Goal: Information Seeking & Learning: Learn about a topic

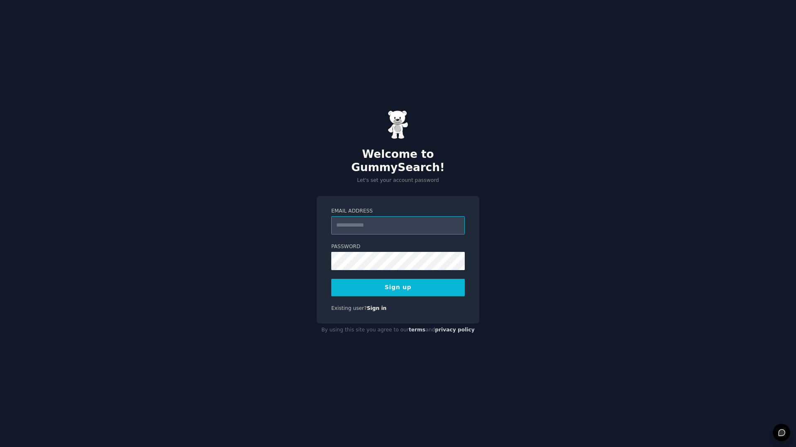
click at [417, 218] on input "Email Address" at bounding box center [397, 225] width 133 height 18
type input "**********"
click at [420, 279] on button "Sign up" at bounding box center [397, 287] width 133 height 17
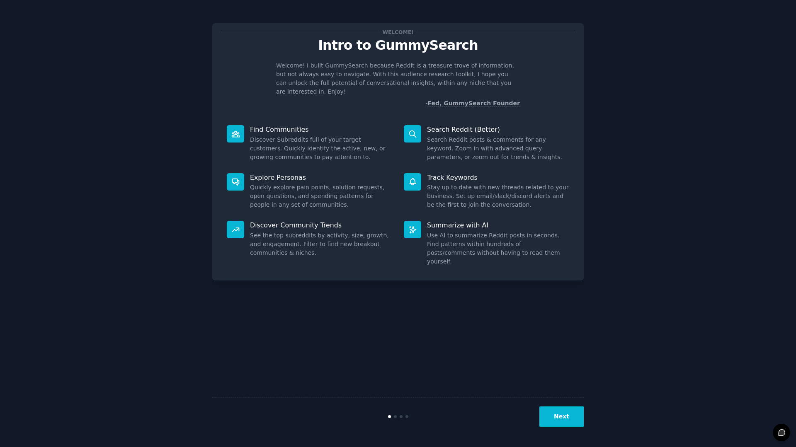
click at [561, 414] on button "Next" at bounding box center [561, 417] width 44 height 20
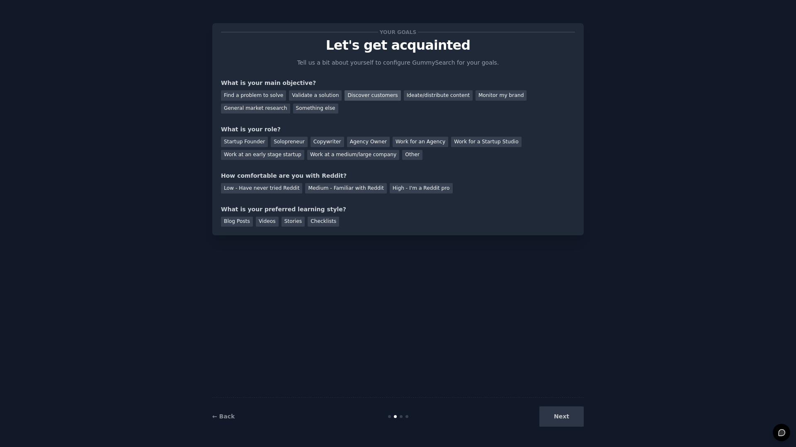
click at [385, 98] on div "Discover customers" at bounding box center [372, 95] width 56 height 10
click at [496, 97] on div "Monitor my brand" at bounding box center [500, 95] width 51 height 10
click at [380, 152] on div "Work at a medium/large company" at bounding box center [353, 155] width 92 height 10
click at [371, 191] on div "Medium - Familiar with Reddit" at bounding box center [345, 188] width 81 height 10
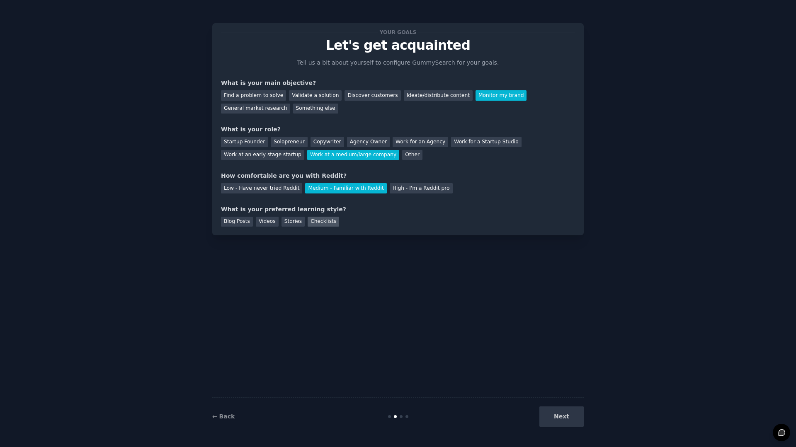
click at [330, 220] on div "Checklists" at bounding box center [323, 222] width 31 height 10
click at [562, 430] on div "← Back Next" at bounding box center [397, 416] width 371 height 38
click at [567, 415] on button "Next" at bounding box center [561, 417] width 44 height 20
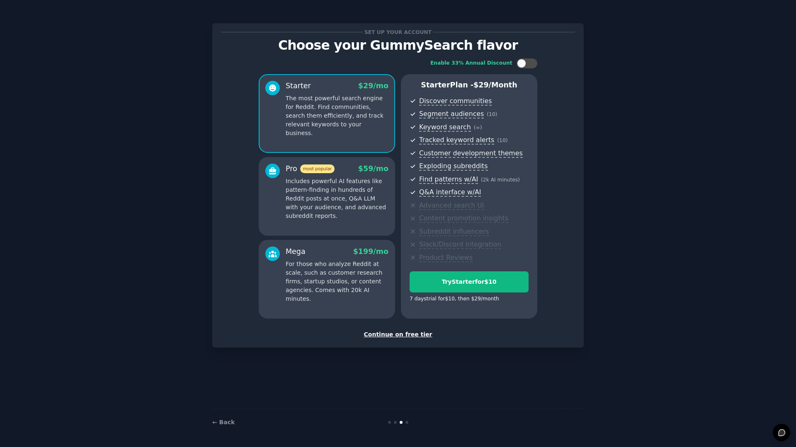
click at [283, 191] on div "Pro most popular $ 59 /mo Includes powerful AI features like pattern-finding in…" at bounding box center [326, 192] width 123 height 57
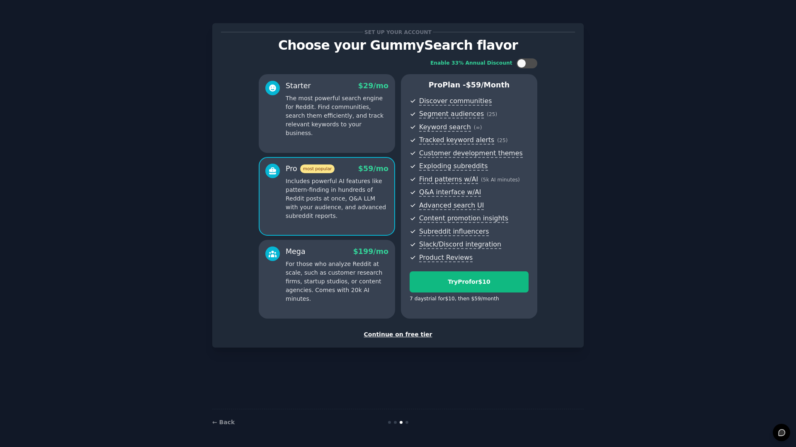
click at [417, 335] on div "Continue on free tier" at bounding box center [398, 334] width 354 height 9
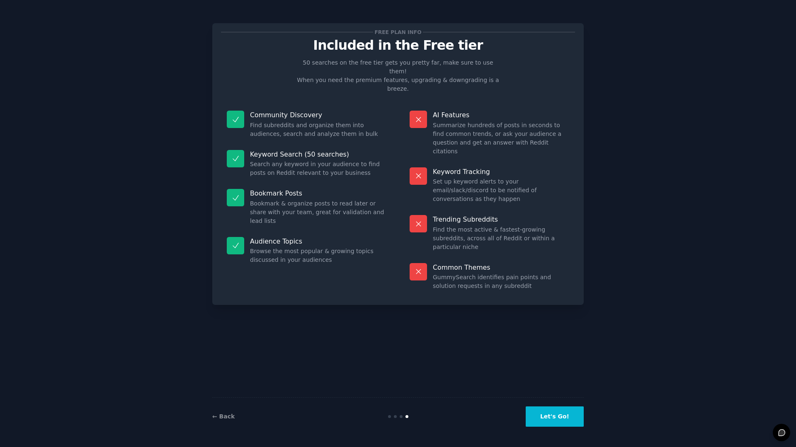
click at [574, 412] on button "Let's Go!" at bounding box center [555, 417] width 58 height 20
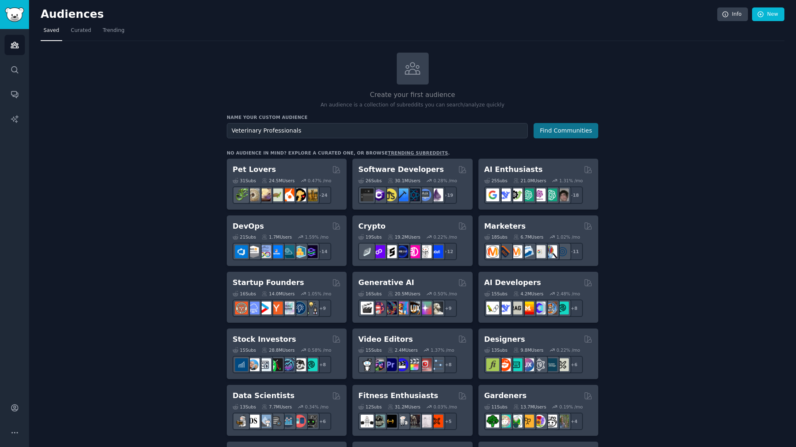
type input "Veterinary Professionals"
click at [563, 128] on button "Find Communities" at bounding box center [565, 130] width 65 height 15
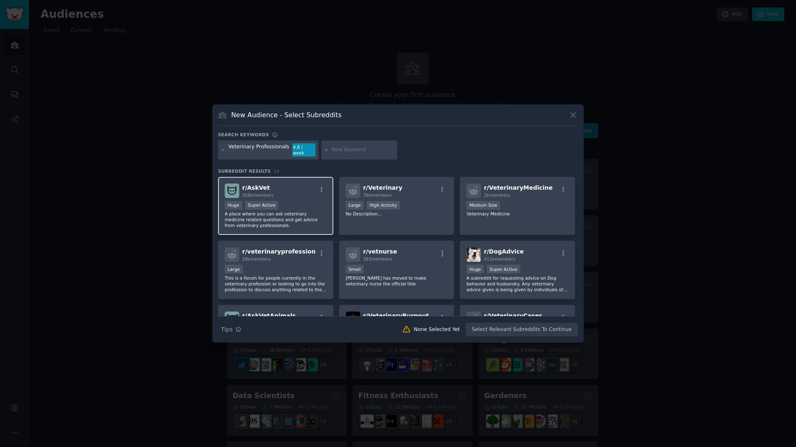
click at [295, 192] on div "r/ AskVet 356k members" at bounding box center [276, 191] width 102 height 15
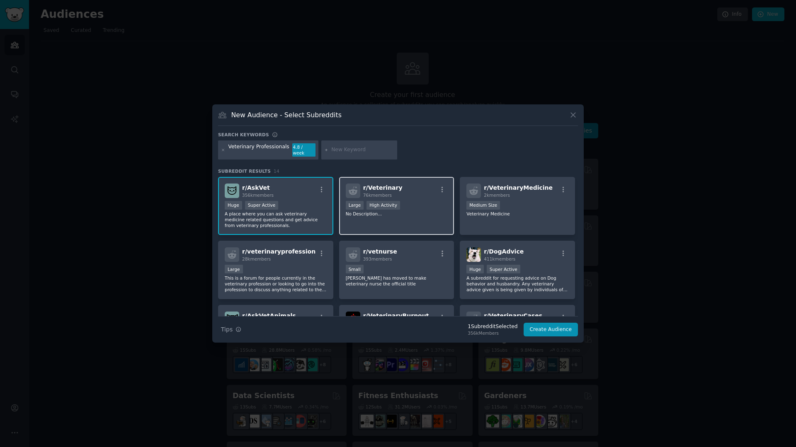
click at [441, 211] on p "No Description..." at bounding box center [397, 214] width 102 height 6
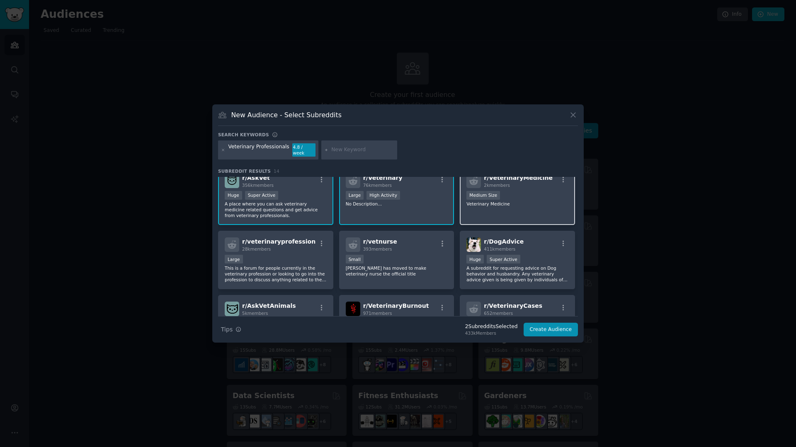
scroll to position [11, 0]
click at [540, 200] on p "Veterinary Medicine" at bounding box center [517, 203] width 102 height 6
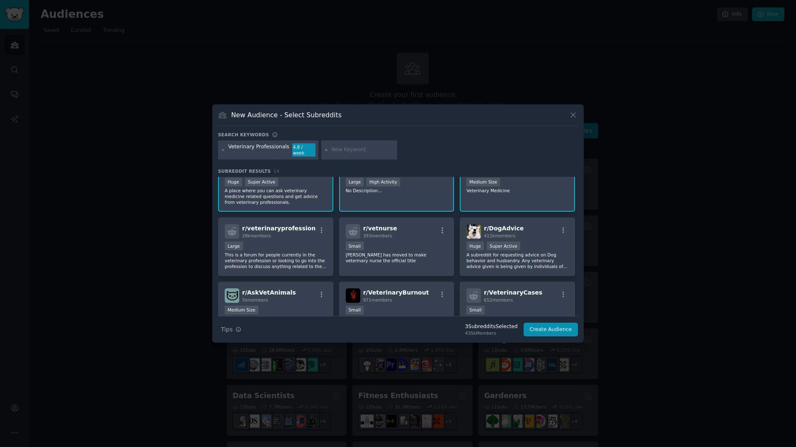
scroll to position [25, 0]
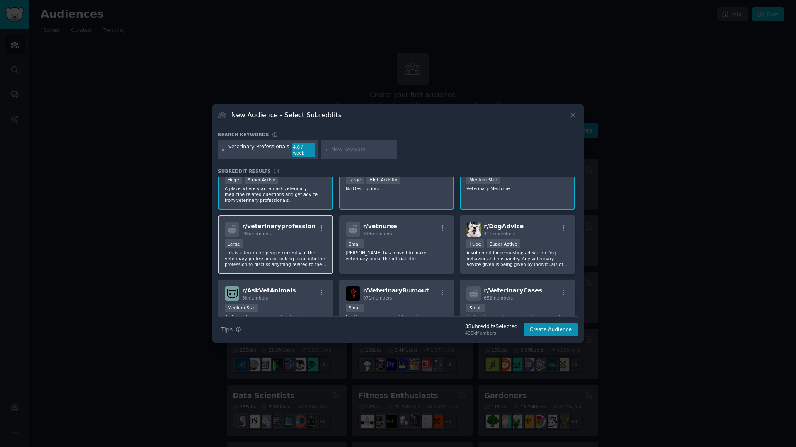
click at [317, 245] on div "Large" at bounding box center [276, 245] width 102 height 10
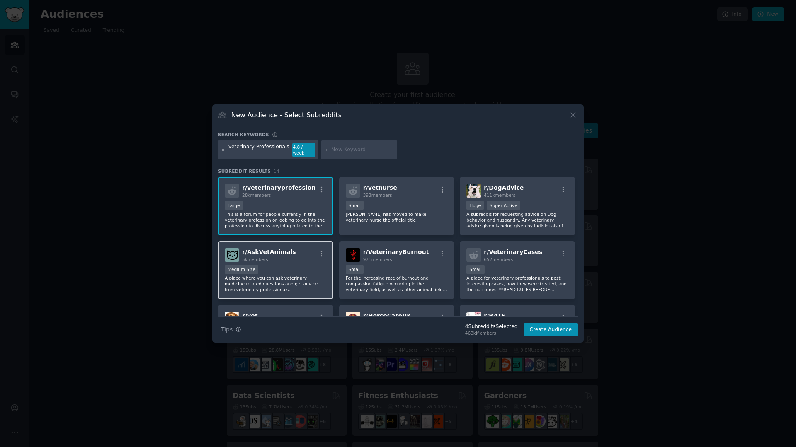
scroll to position [65, 0]
click at [318, 249] on icon "button" at bounding box center [321, 252] width 7 height 7
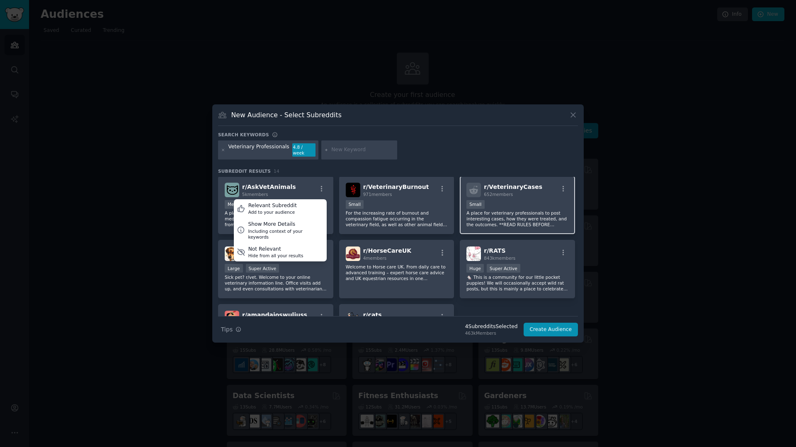
scroll to position [129, 0]
click at [461, 156] on div "Veterinary Professionals 4.8 / week" at bounding box center [398, 151] width 360 height 22
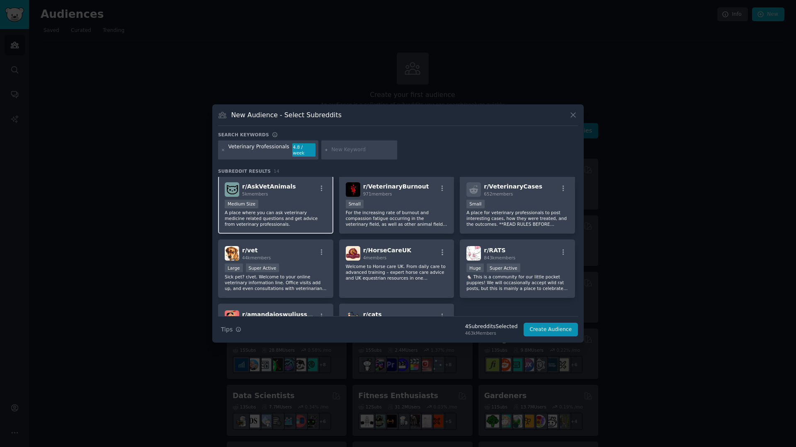
click at [275, 200] on div "Medium Size" at bounding box center [276, 205] width 102 height 10
click at [300, 254] on div "r/ vet 44k members" at bounding box center [276, 253] width 102 height 15
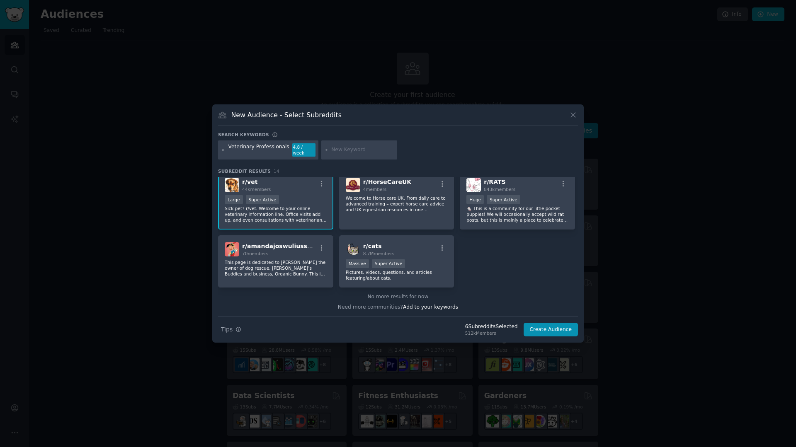
scroll to position [198, 0]
click at [566, 328] on button "Create Audience" at bounding box center [550, 330] width 55 height 14
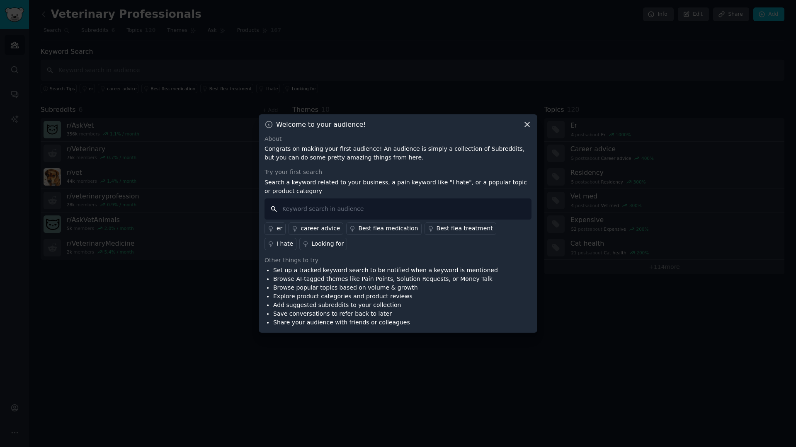
click at [317, 209] on input "text" at bounding box center [397, 209] width 267 height 21
type input "appointment booking"
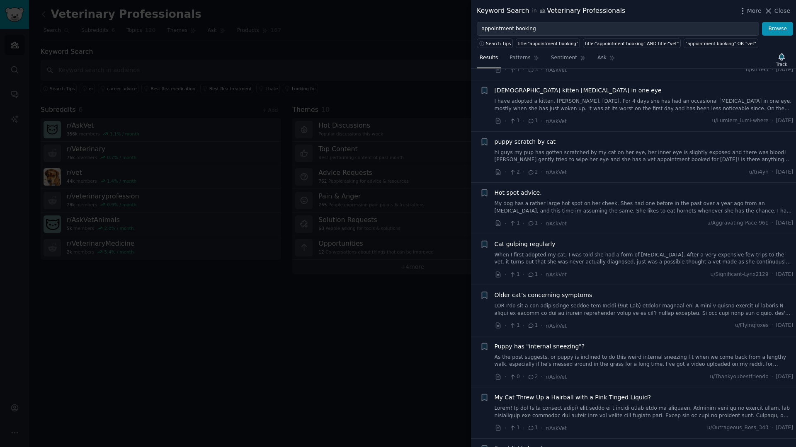
scroll to position [54, 0]
click at [734, 32] on input "appointment booking" at bounding box center [618, 29] width 282 height 14
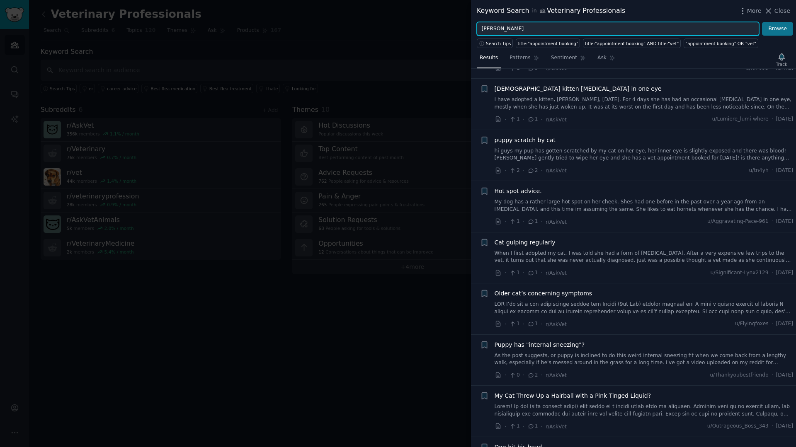
type input "[PERSON_NAME]"
click at [782, 26] on button "Browse" at bounding box center [777, 29] width 31 height 14
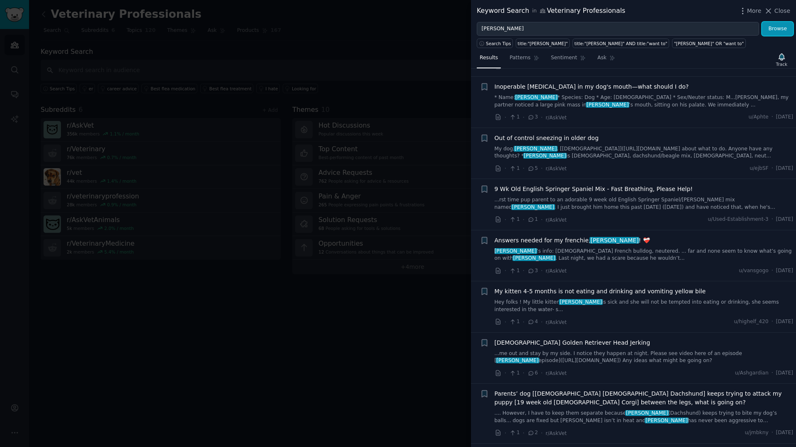
scroll to position [748, 0]
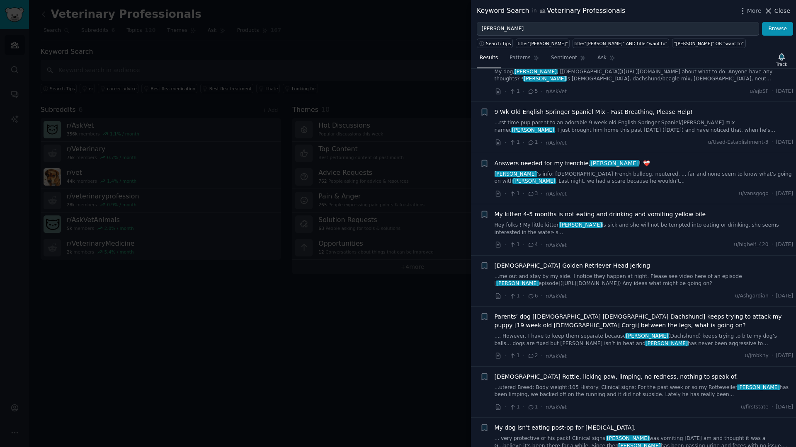
click at [787, 15] on span "Close" at bounding box center [782, 11] width 16 height 9
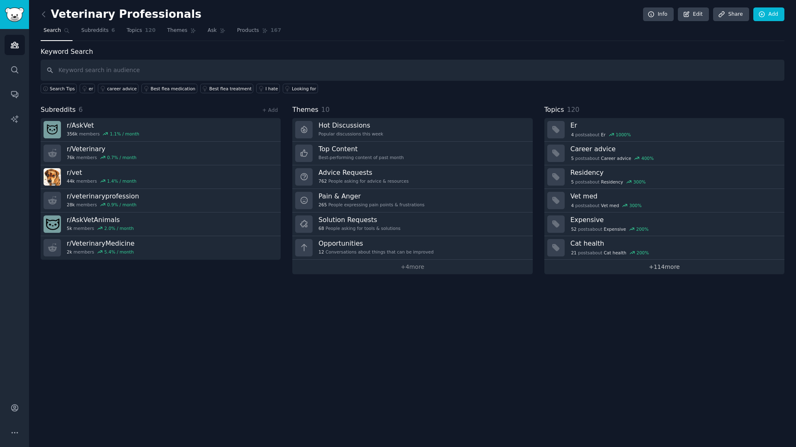
click at [659, 264] on link "+ 114 more" at bounding box center [664, 267] width 240 height 15
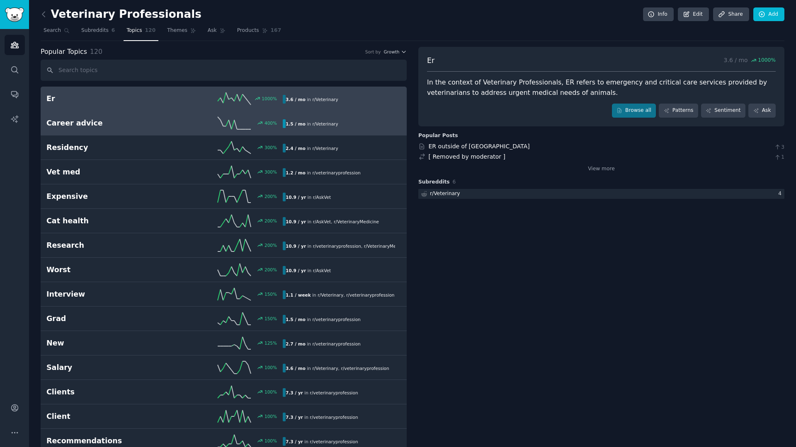
click at [341, 124] on div "1.5 / mo in r/ Veterinary" at bounding box center [339, 123] width 112 height 9
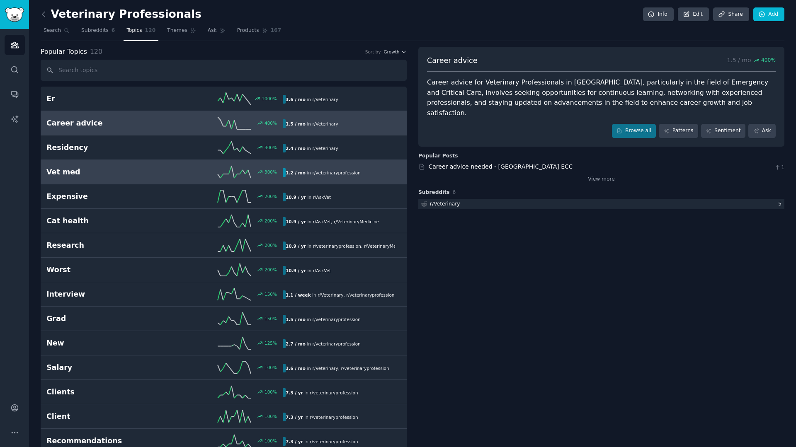
click at [338, 181] on link "Vet med 300 % 1.2 / mo in r/ veterinaryprofession" at bounding box center [224, 172] width 366 height 24
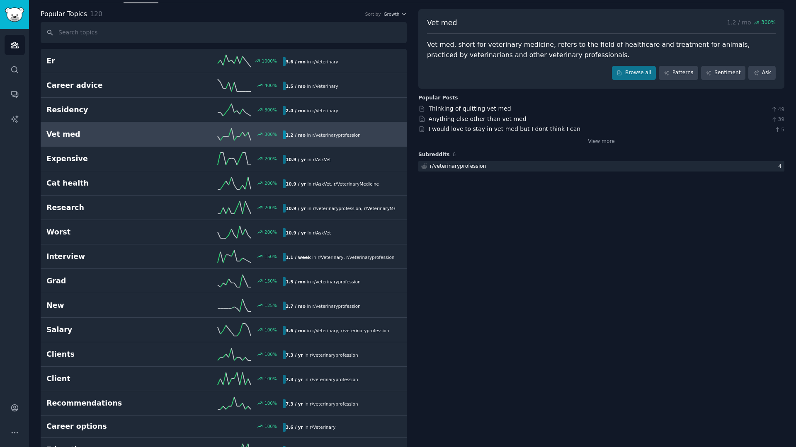
scroll to position [41, 0]
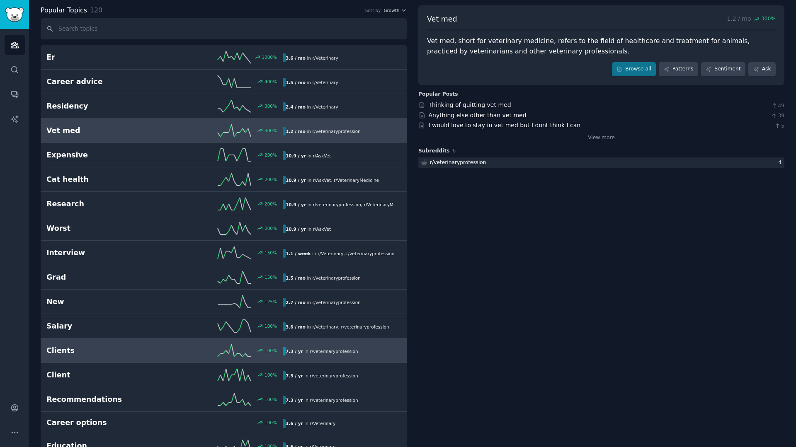
click at [351, 348] on div "7.3 / yr in r/ veterinaryprofession" at bounding box center [322, 351] width 78 height 9
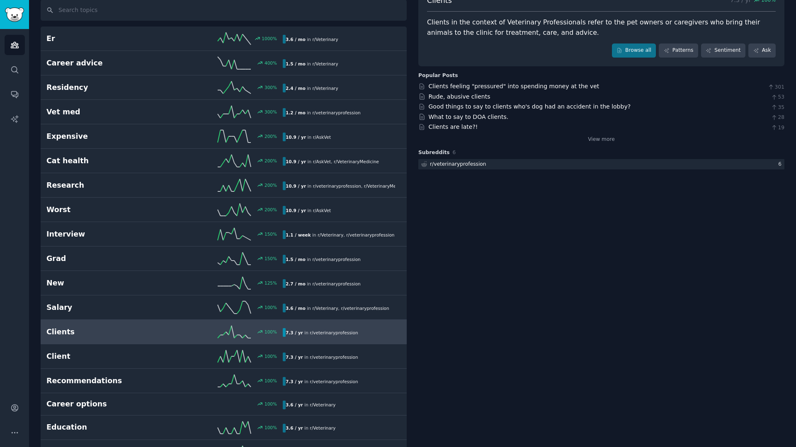
scroll to position [57, 0]
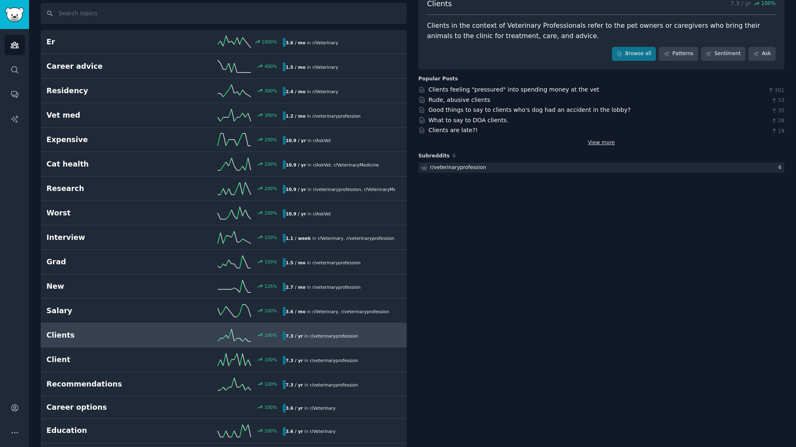
click at [601, 142] on link "View more" at bounding box center [601, 142] width 27 height 7
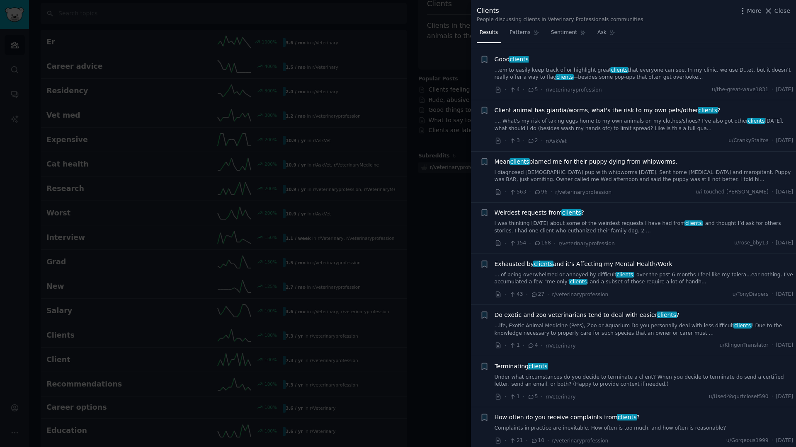
scroll to position [1074, 0]
click at [454, 282] on div at bounding box center [398, 223] width 796 height 447
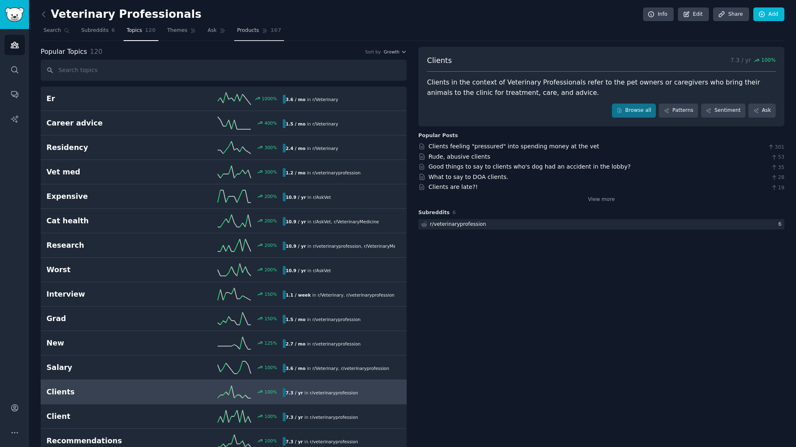
click at [255, 28] on span "Products" at bounding box center [248, 30] width 22 height 7
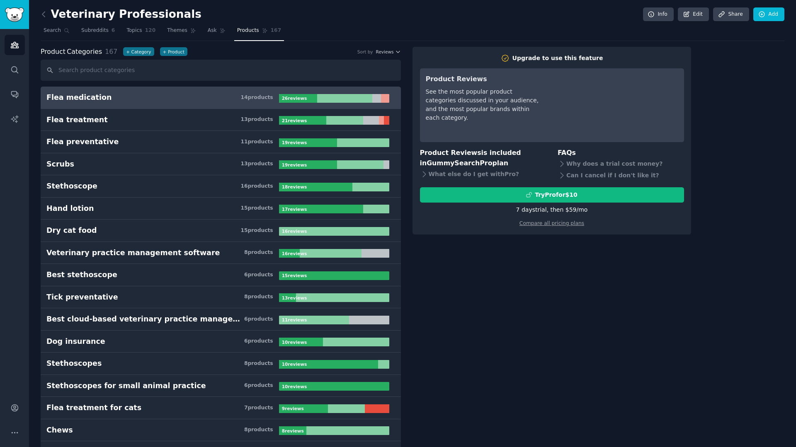
click at [172, 72] on input "text" at bounding box center [221, 70] width 360 height 21
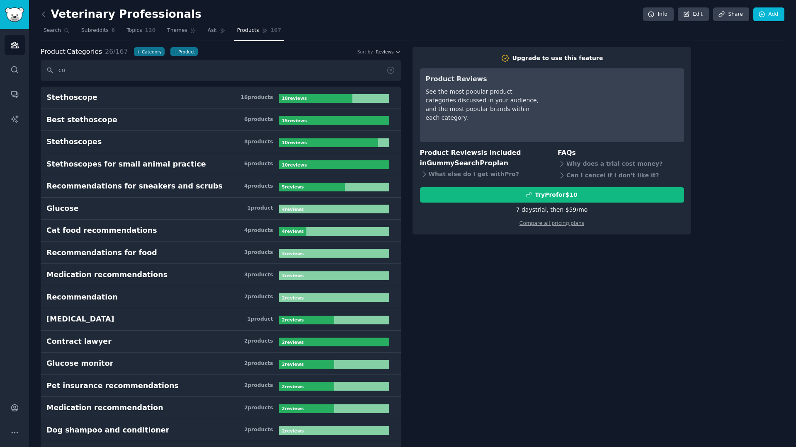
type input "c"
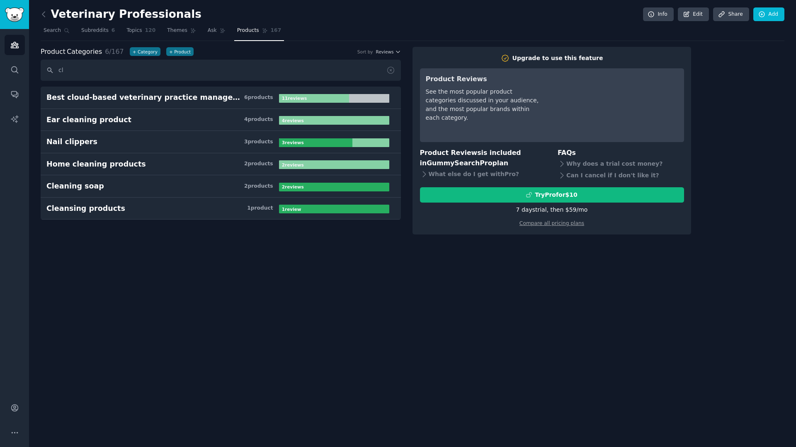
type input "c"
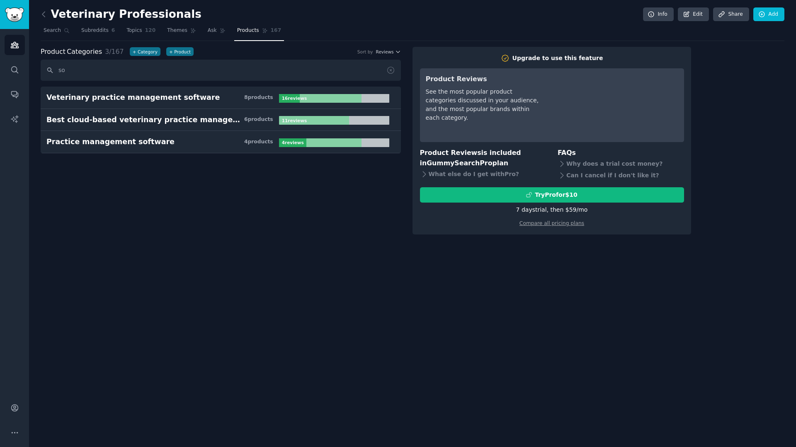
type input "s"
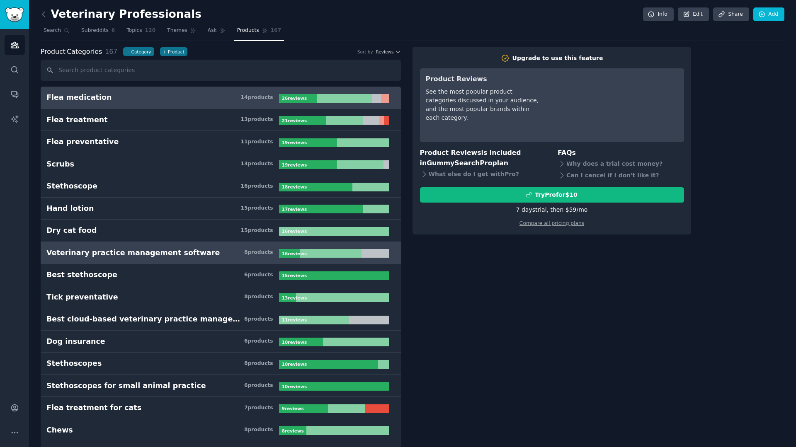
click at [169, 249] on div "Veterinary practice management software" at bounding box center [132, 253] width 173 height 10
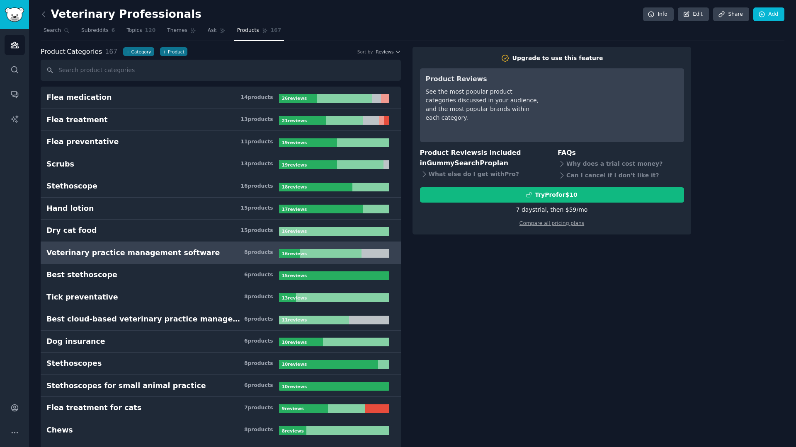
click at [208, 255] on h3 "Veterinary practice management software 8 product s" at bounding box center [162, 253] width 232 height 10
click at [54, 34] on span "Search" at bounding box center [52, 30] width 17 height 7
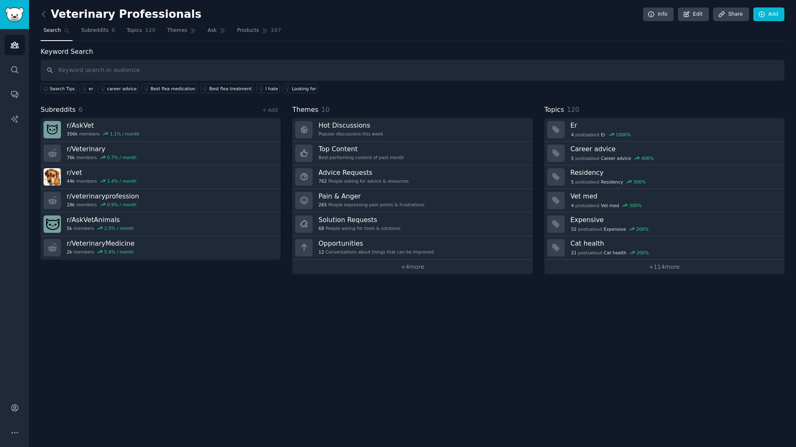
click at [107, 69] on input "text" at bounding box center [413, 70] width 744 height 21
click at [90, 31] on span "Subreddits" at bounding box center [94, 30] width 27 height 7
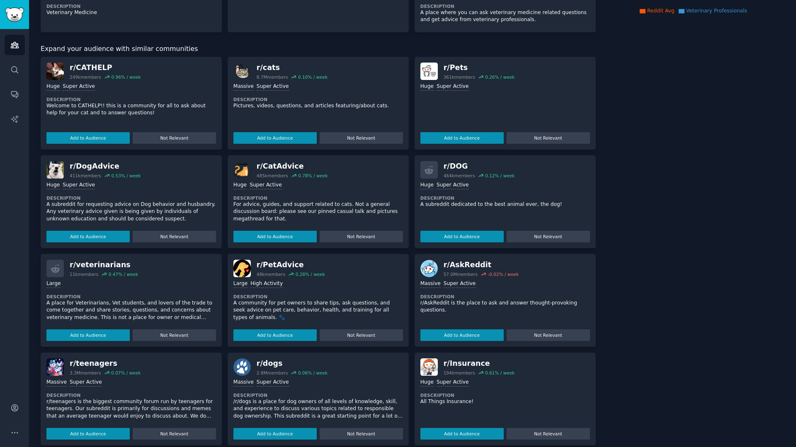
scroll to position [188, 0]
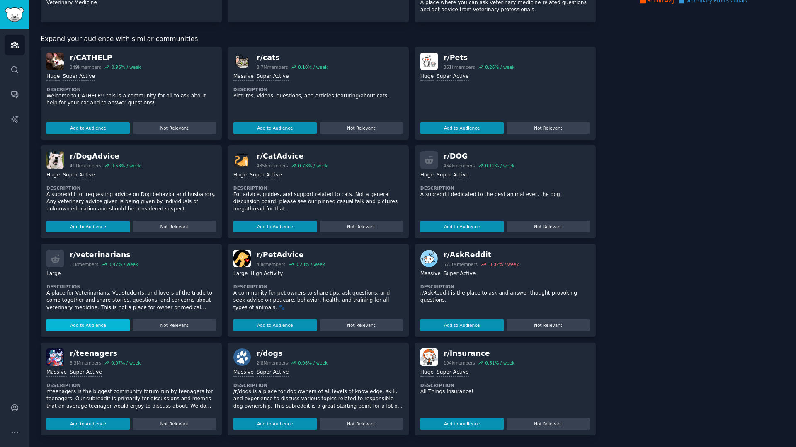
click at [110, 323] on button "Add to Audience" at bounding box center [87, 326] width 83 height 12
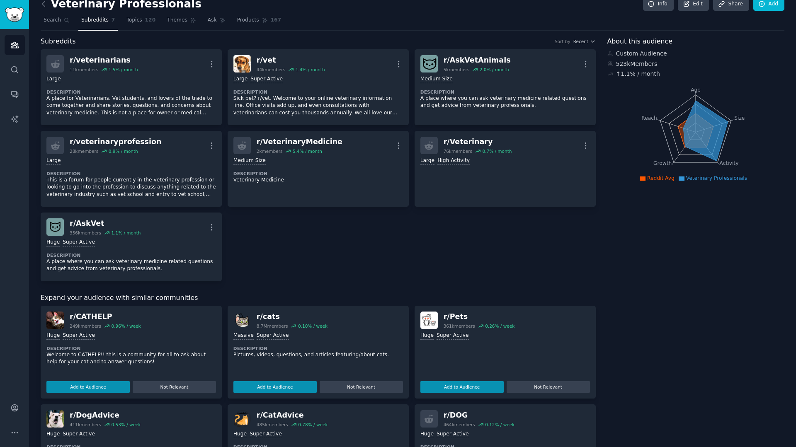
scroll to position [0, 0]
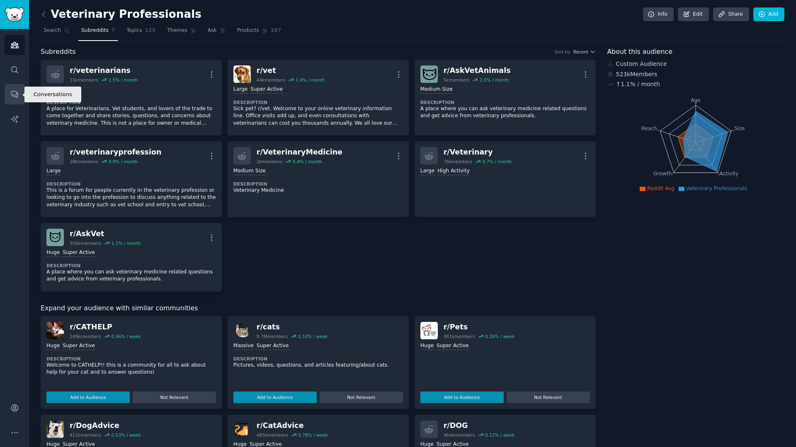
click at [15, 95] on icon "Sidebar" at bounding box center [14, 94] width 9 height 9
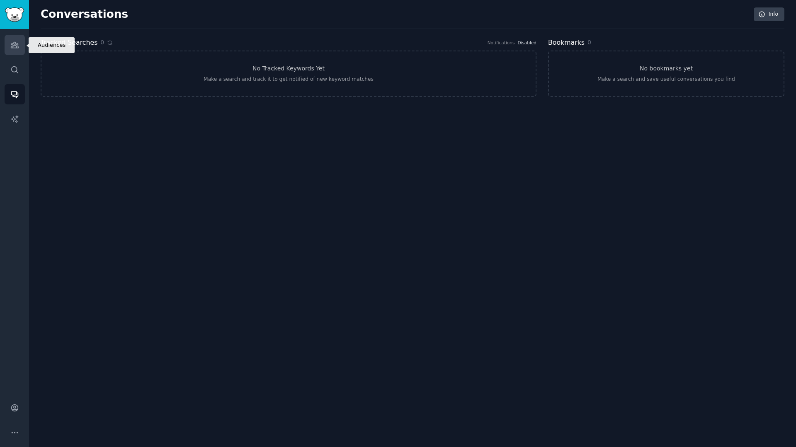
click at [19, 51] on link "Audiences" at bounding box center [15, 45] width 20 height 20
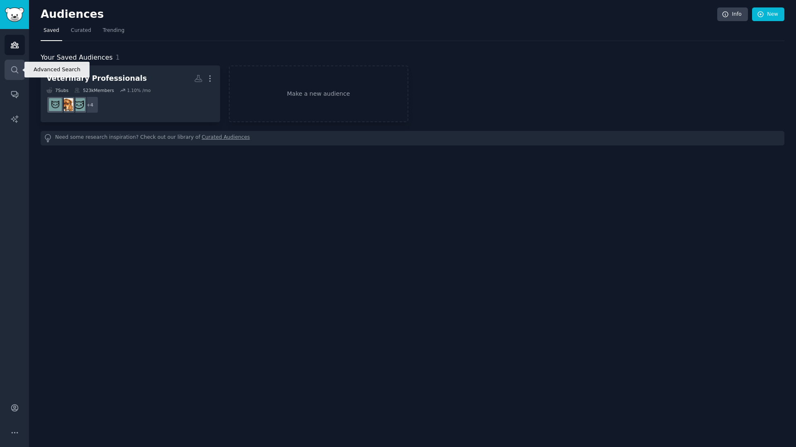
click at [12, 68] on icon "Sidebar" at bounding box center [14, 69] width 9 height 9
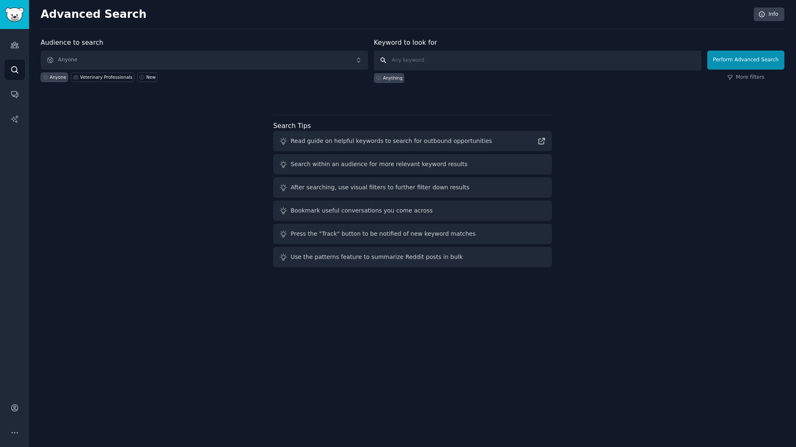
click at [487, 68] on input "text" at bounding box center [537, 61] width 327 height 20
type input "c"
type input "t"
type input "note taking"
click button "Perform Advanced Search" at bounding box center [745, 60] width 77 height 19
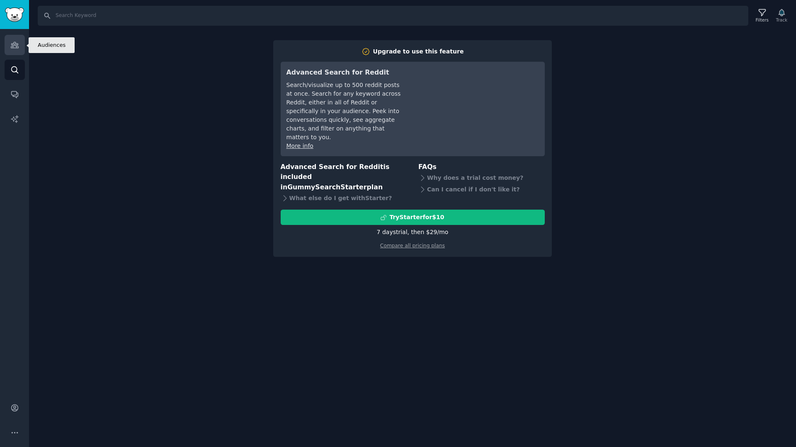
click at [18, 48] on icon "Sidebar" at bounding box center [14, 45] width 7 height 6
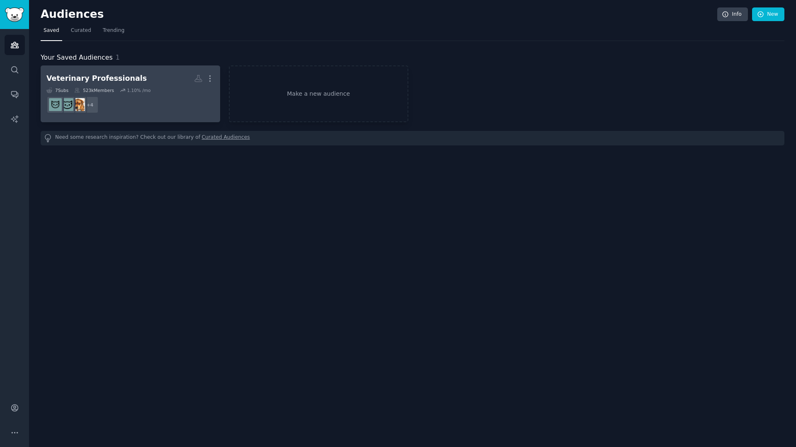
click at [169, 107] on dd "+ 4" at bounding box center [130, 104] width 168 height 23
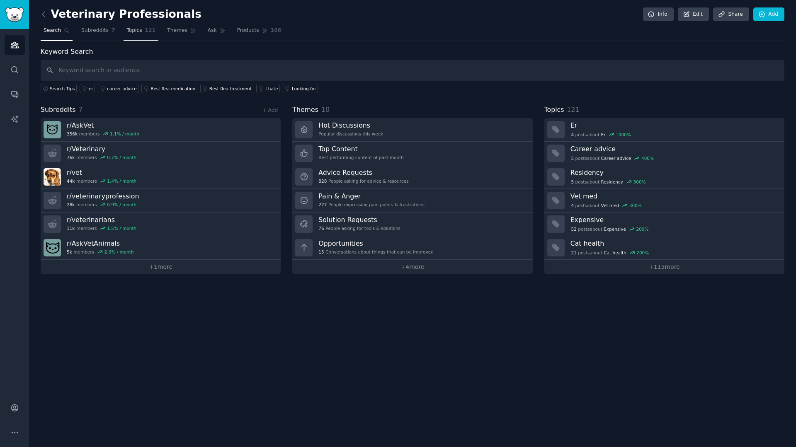
click at [138, 32] on span "Topics" at bounding box center [133, 30] width 15 height 7
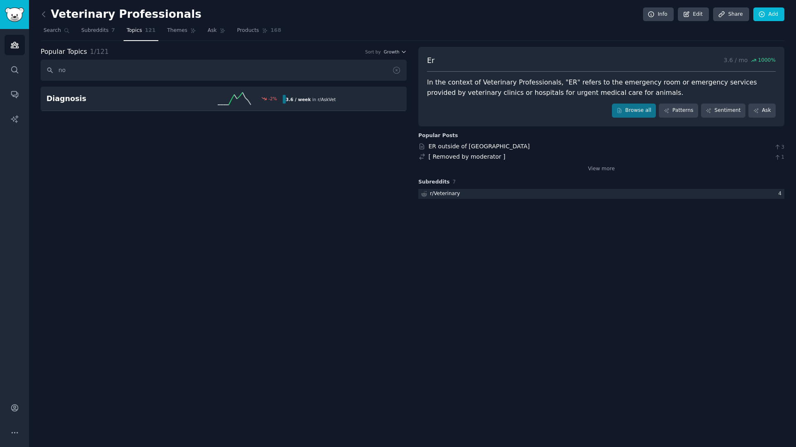
type input "n"
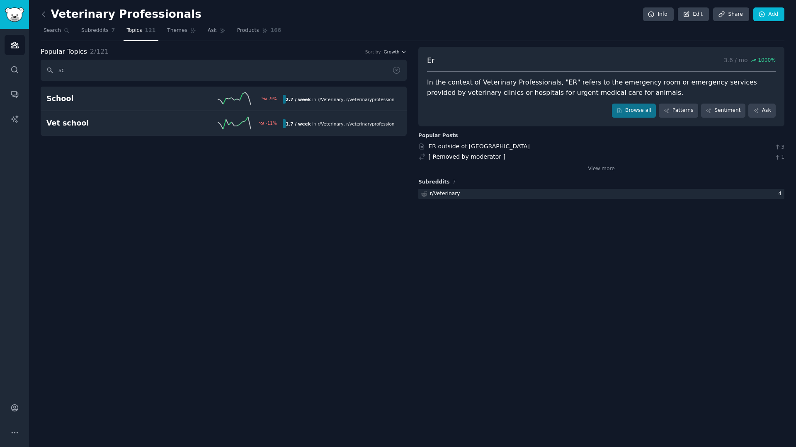
type input "s"
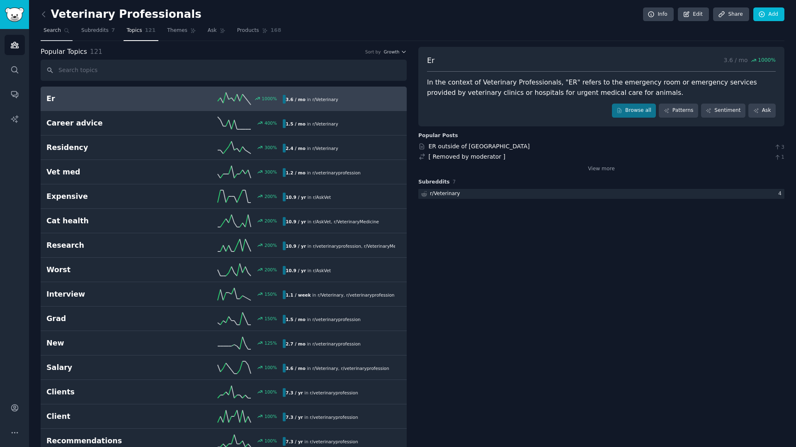
click at [57, 27] on span "Search" at bounding box center [52, 30] width 17 height 7
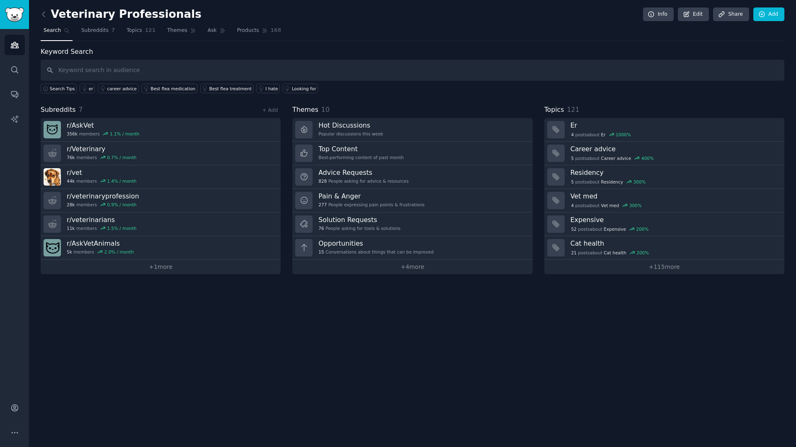
click at [57, 27] on span "Search" at bounding box center [52, 30] width 17 height 7
click at [117, 70] on input "text" at bounding box center [413, 70] width 744 height 21
type input "scribe"
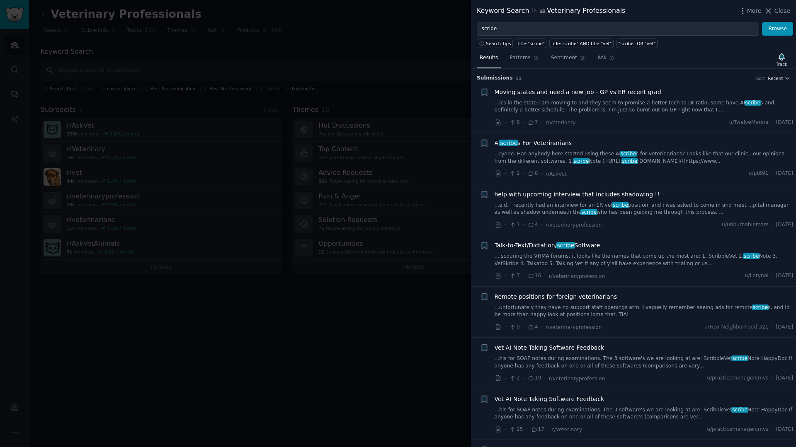
click at [687, 101] on link "...ics in the state I am moving to and they seem to promise a better tech to Dr…" at bounding box center [643, 106] width 299 height 15
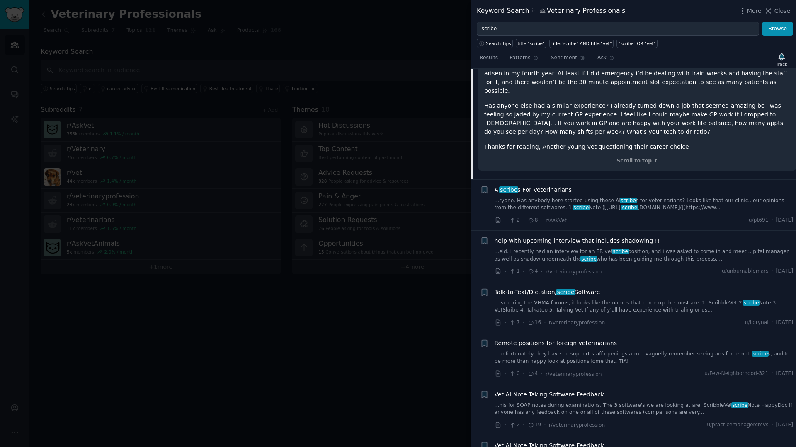
scroll to position [266, 0]
click at [665, 197] on link "...ryone. Has anybody here started using these AI scribe s for veterinarians? L…" at bounding box center [643, 204] width 299 height 15
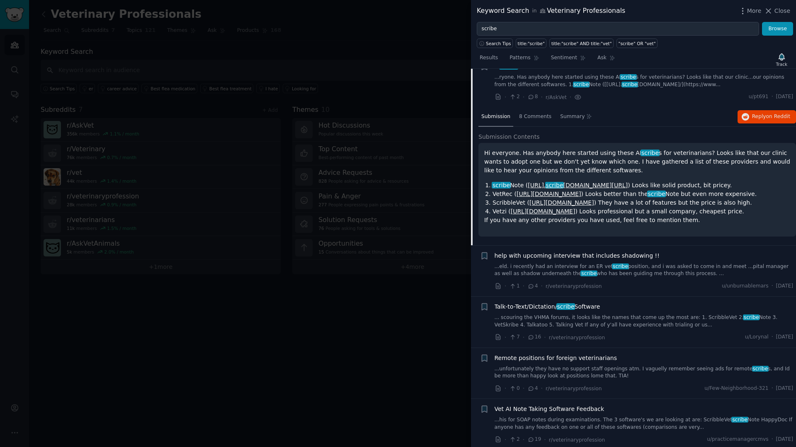
scroll to position [64, 0]
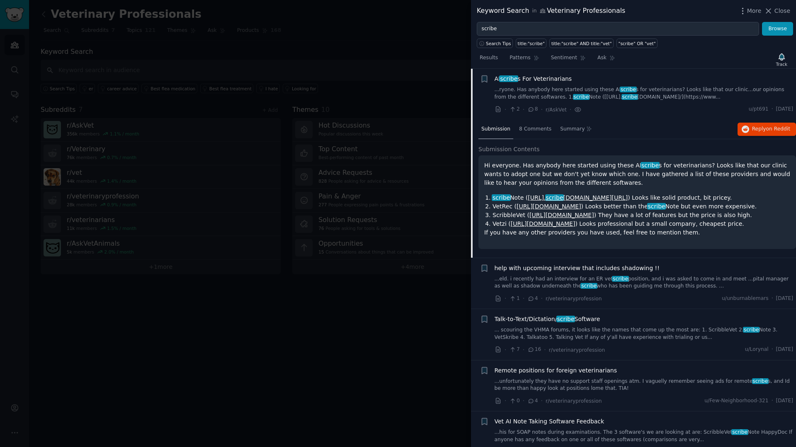
click at [670, 276] on link "...eld. i recently had an interview for an ER vet scribe position, and i was as…" at bounding box center [643, 283] width 299 height 15
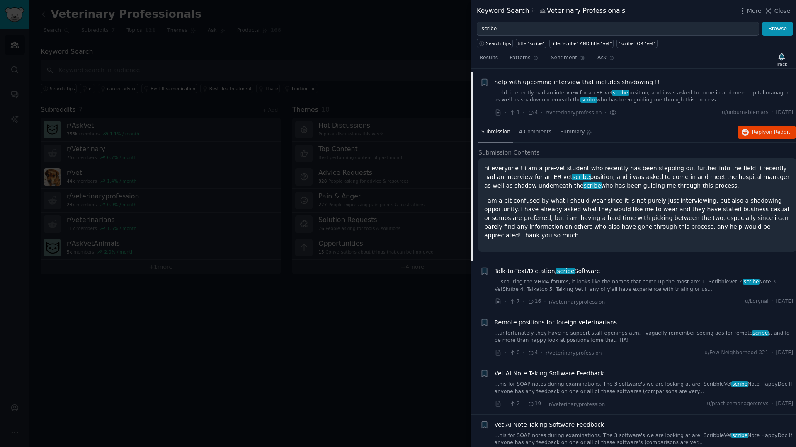
scroll to position [116, 0]
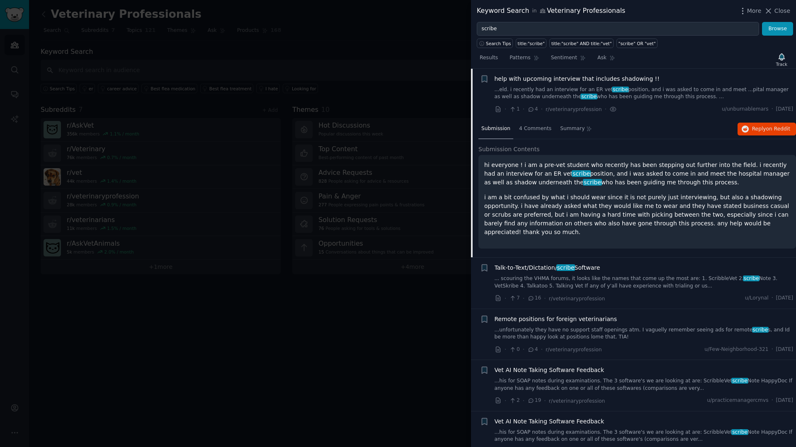
click at [633, 275] on link "... scouring the VHMA forums, it looks like the names that come up the most are…" at bounding box center [643, 282] width 299 height 15
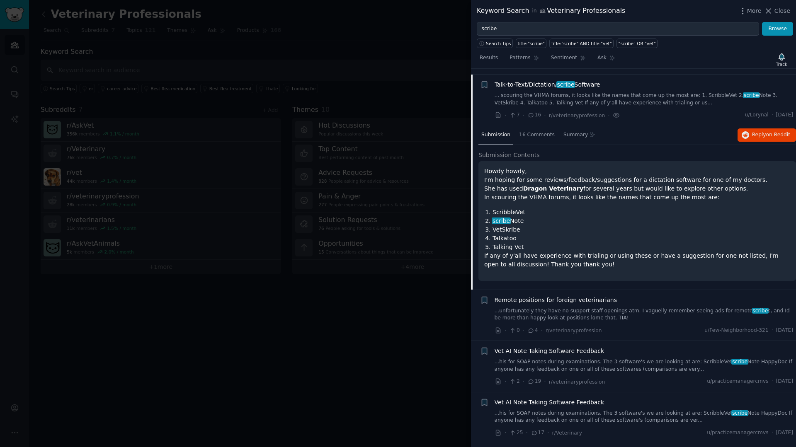
scroll to position [167, 0]
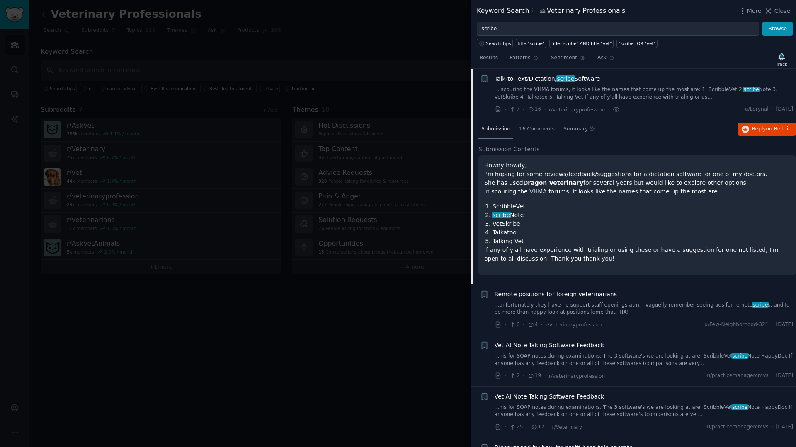
click at [641, 179] on p "Howdy howdy, I'm hoping for some reviews/feedback/suggestions for a dictation s…" at bounding box center [637, 178] width 306 height 35
click at [617, 152] on h2 "Submission Contents" at bounding box center [636, 149] width 317 height 9
click at [519, 147] on span "Submission Contents" at bounding box center [508, 149] width 61 height 9
click at [571, 250] on p "If any of y'all have experience with trialing or using these or have a suggesti…" at bounding box center [637, 254] width 306 height 17
click at [663, 118] on li "+ Talk-to-Text/Dictation/ scribe Software ... scouring the VHMA forums, it look…" at bounding box center [633, 94] width 325 height 51
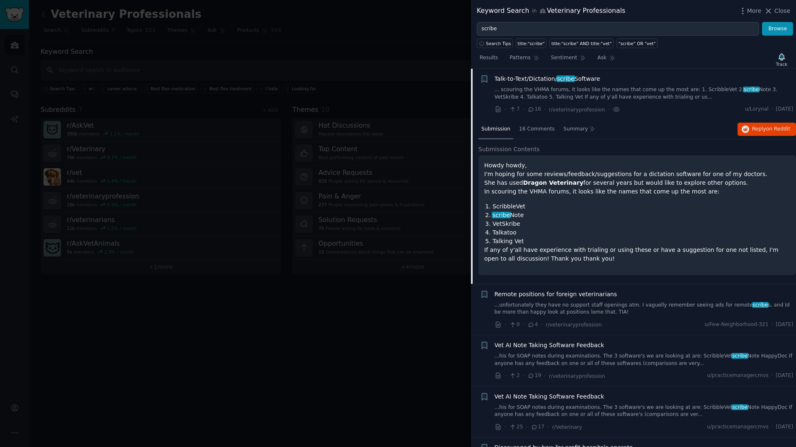
click at [663, 101] on div "Talk-to-Text/Dictation/ scribe Software ... scouring the VHMA forums, it looks …" at bounding box center [643, 94] width 299 height 39
click at [652, 92] on link "... scouring the VHMA forums, it looks like the names that come up the most are…" at bounding box center [643, 93] width 299 height 15
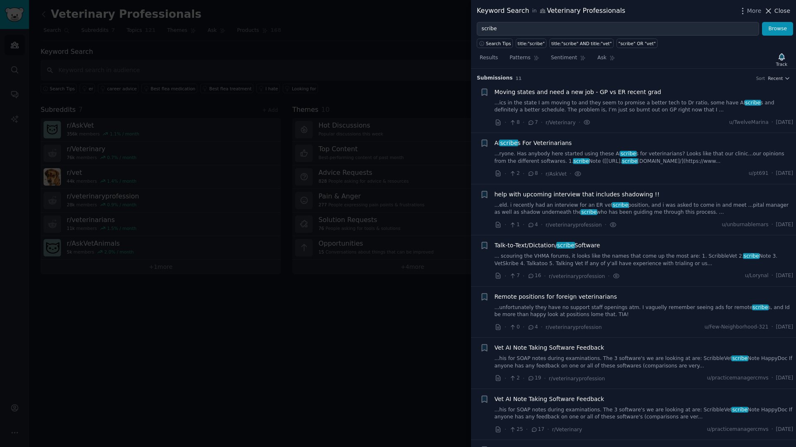
click at [777, 13] on span "Close" at bounding box center [782, 11] width 16 height 9
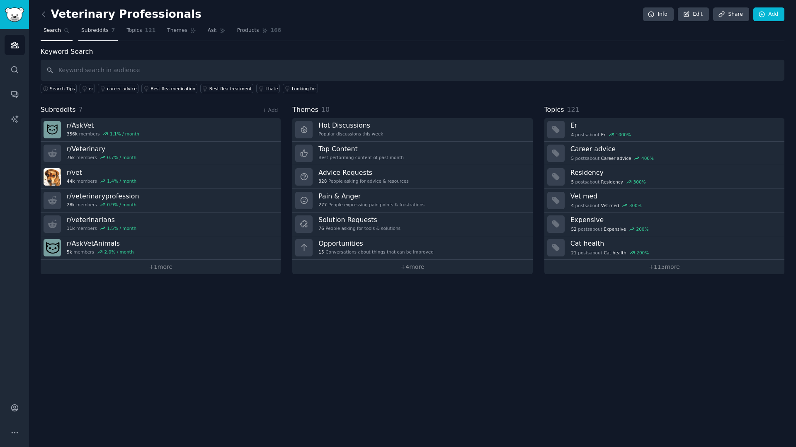
click at [92, 34] on span "Subreddits" at bounding box center [94, 30] width 27 height 7
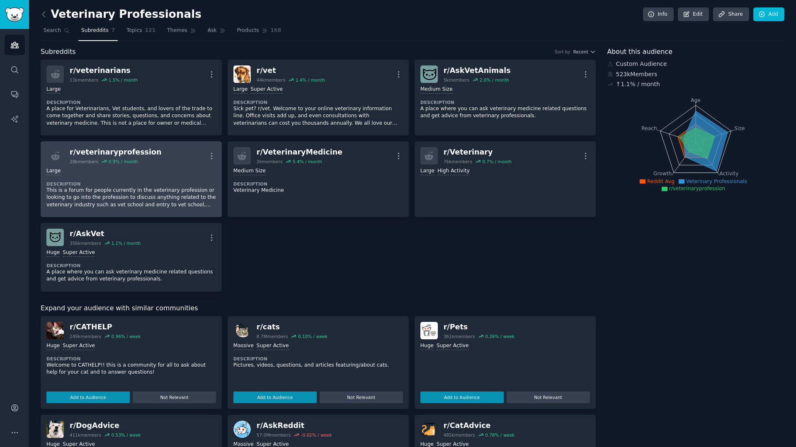
click at [169, 194] on p "This is a forum for people currently in the veterinary profession or looking to…" at bounding box center [131, 198] width 170 height 22
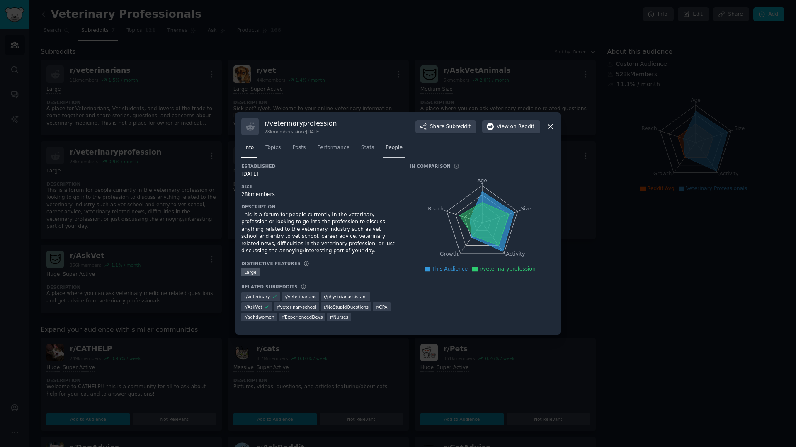
click at [387, 150] on span "People" at bounding box center [393, 147] width 17 height 7
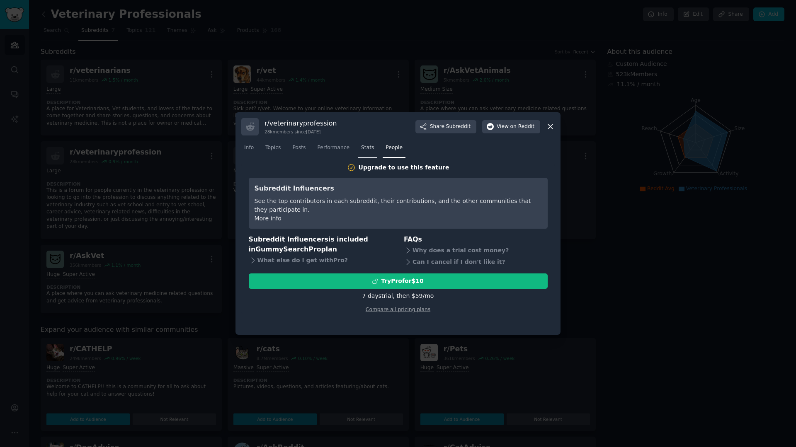
click at [365, 147] on span "Stats" at bounding box center [367, 147] width 13 height 7
click at [337, 148] on span "Performance" at bounding box center [333, 147] width 32 height 7
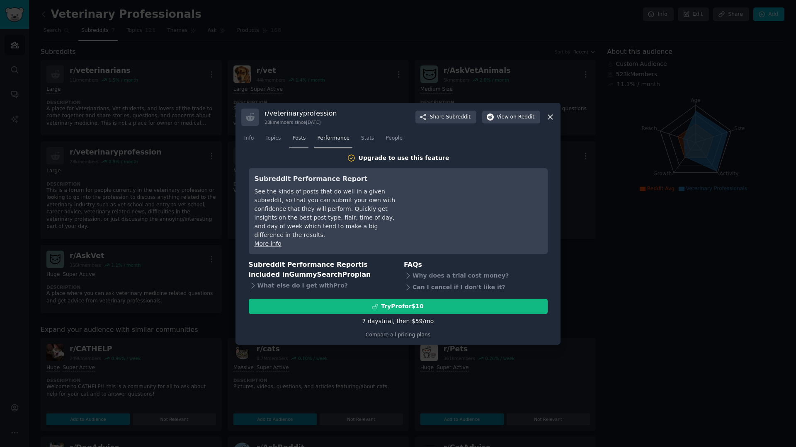
click at [302, 141] on span "Posts" at bounding box center [298, 138] width 13 height 7
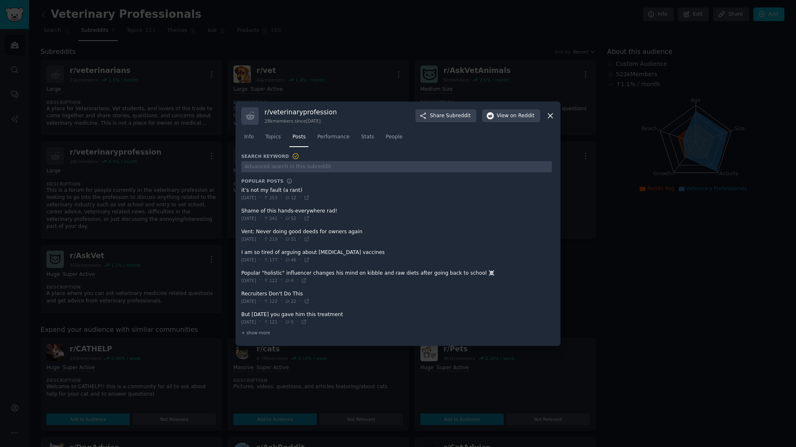
click at [346, 254] on span at bounding box center [396, 256] width 310 height 20
click at [336, 253] on span at bounding box center [396, 256] width 310 height 20
click at [310, 261] on icon at bounding box center [307, 260] width 6 height 6
